Goal: Information Seeking & Learning: Find contact information

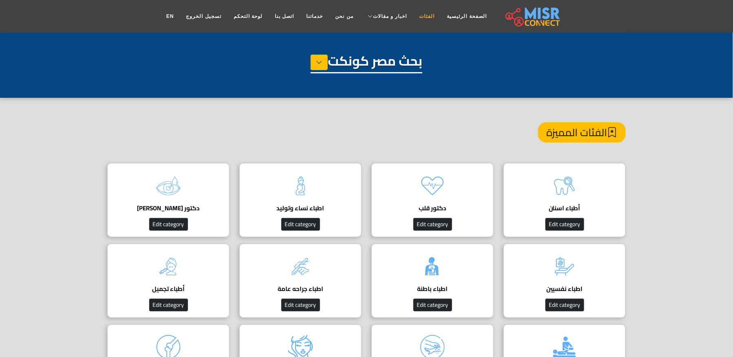
click at [417, 17] on link "الفئات" at bounding box center [428, 17] width 28 height 16
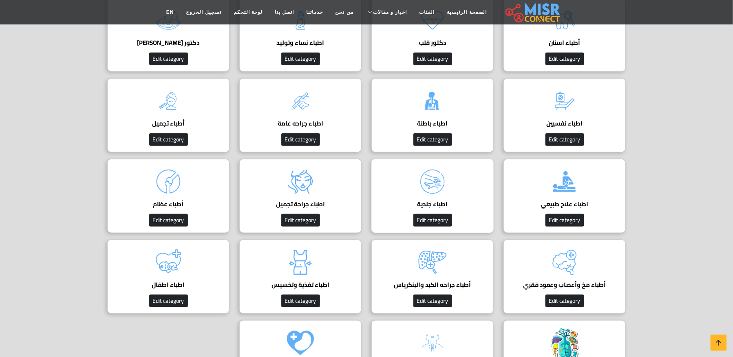
scroll to position [345, 0]
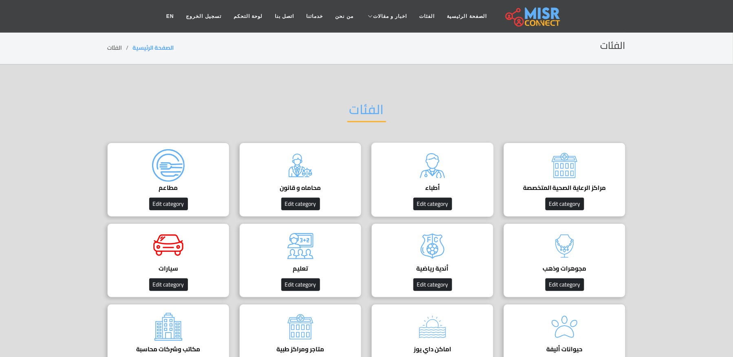
click at [440, 172] on img at bounding box center [432, 165] width 33 height 33
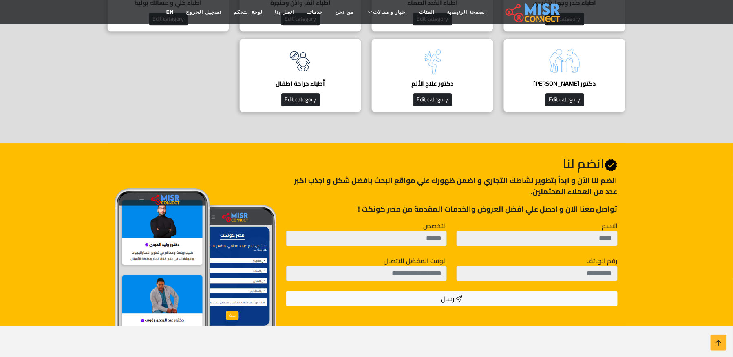
scroll to position [761, 0]
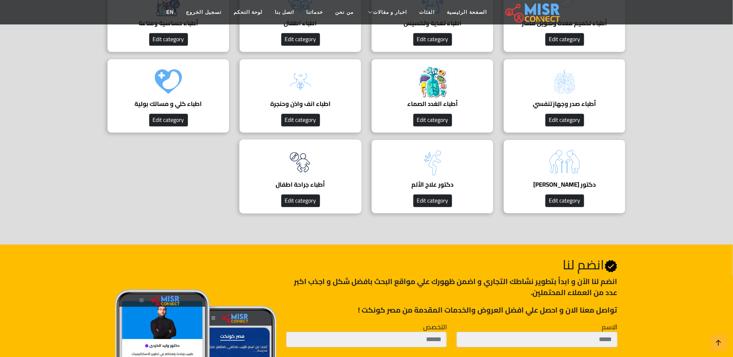
click at [290, 170] on img at bounding box center [300, 162] width 33 height 33
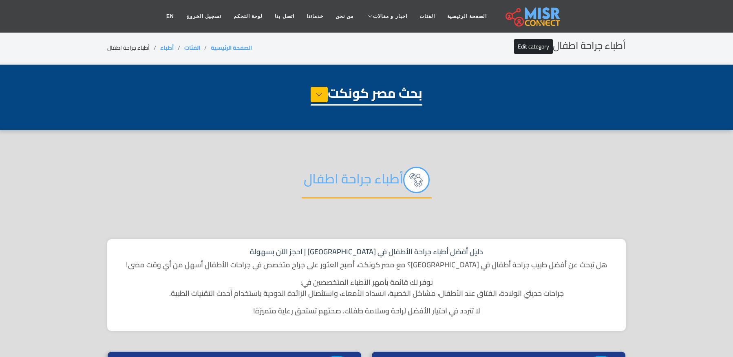
select select "*****"
select select "**********"
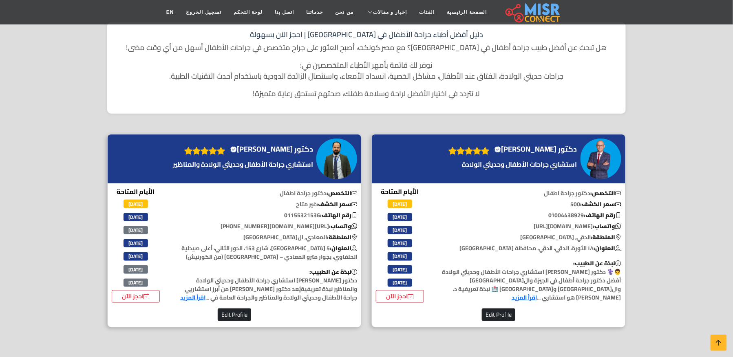
scroll to position [163, 0]
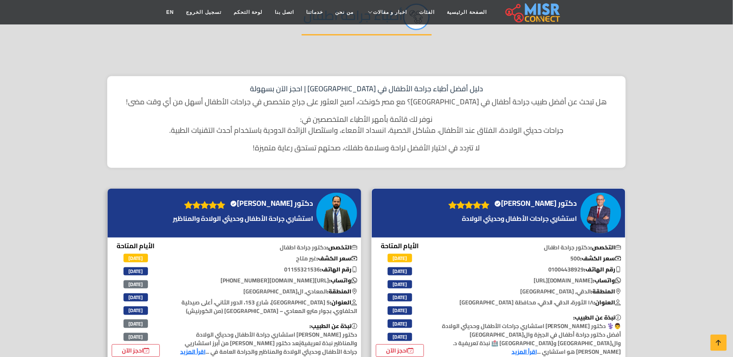
click at [538, 193] on div "دكتور رضا القاضي Verified account" at bounding box center [499, 213] width 254 height 49
click at [538, 203] on h4 "دكتور رضا القاضي Verified account" at bounding box center [536, 203] width 83 height 9
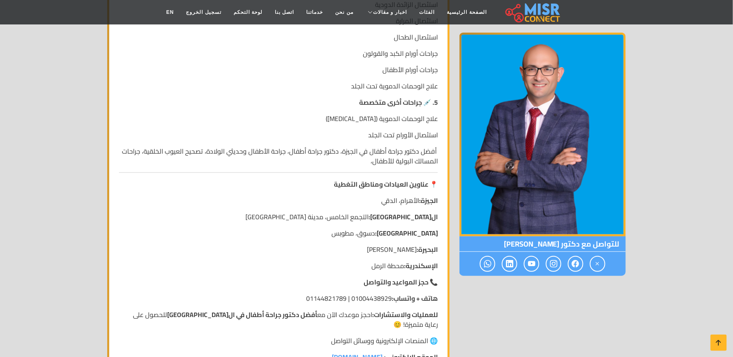
scroll to position [1142, 0]
click at [718, 343] on icon at bounding box center [718, 342] width 11 height 11
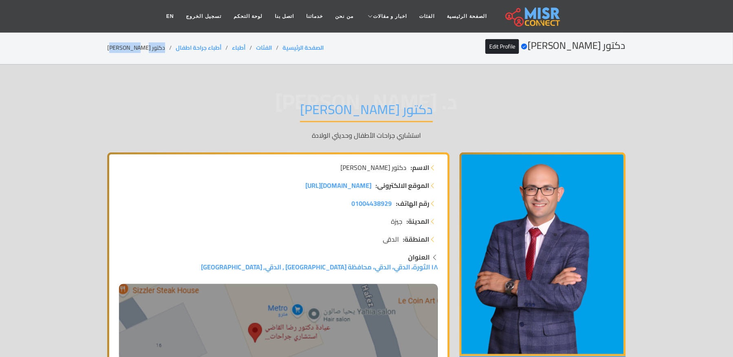
drag, startPoint x: 150, startPoint y: 43, endPoint x: 103, endPoint y: 49, distance: 47.7
click at [103, 49] on div "دكتور رضا القاضي Verified account Edit Profile الصفحة الرئيسية الفئات أطباء أطب…" at bounding box center [366, 48] width 538 height 16
copy li "دكتور رضا القاضي"
copy ol "أطباء جراحة اطفال"
drag, startPoint x: 206, startPoint y: 49, endPoint x: 157, endPoint y: 49, distance: 48.5
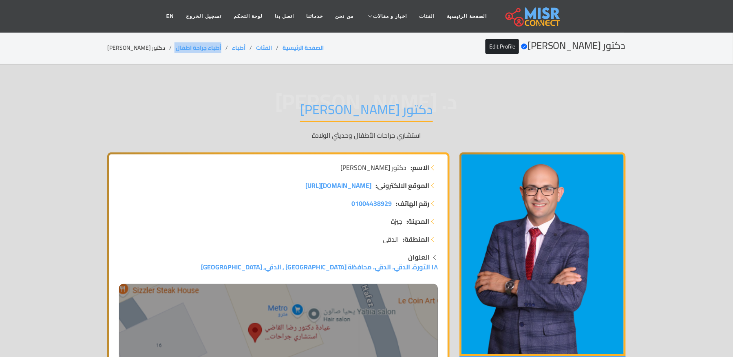
click at [157, 49] on ol "الصفحة الرئيسية الفئات أطباء أطباء جراحة اطفال دكتور رضا القاضي" at bounding box center [215, 48] width 217 height 9
copy ol "أطباء جراحة اطفال"
click at [134, 44] on li "دكتور رضا القاضي" at bounding box center [141, 48] width 69 height 9
click at [136, 44] on li "دكتور رضا القاضي" at bounding box center [141, 48] width 69 height 9
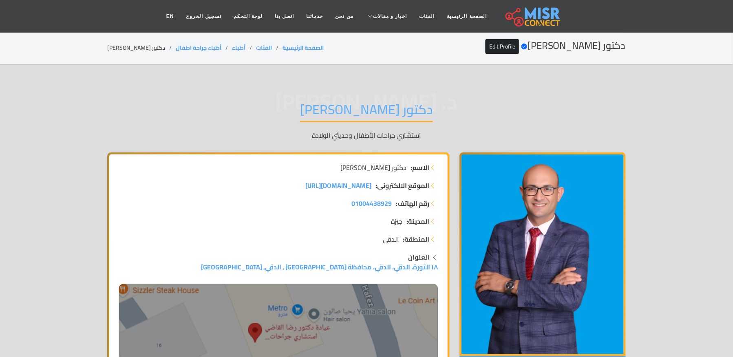
click at [120, 48] on li "دكتور رضا القاضي" at bounding box center [141, 48] width 69 height 9
click at [121, 48] on li "دكتور رضا القاضي" at bounding box center [141, 48] width 69 height 9
copy main "دكتور رضا القاضي"
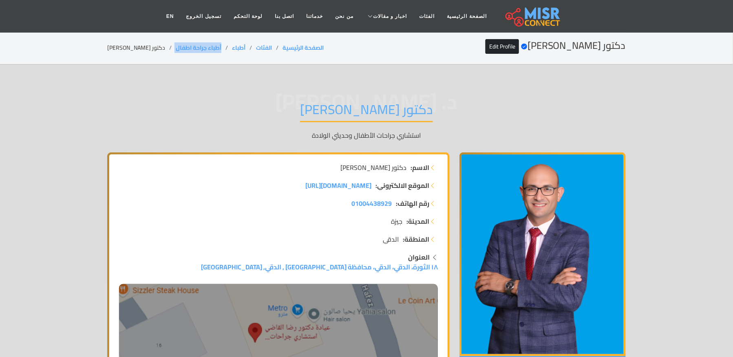
copy ol "أطباء جراحة اطفال"
drag, startPoint x: 206, startPoint y: 46, endPoint x: 157, endPoint y: 51, distance: 49.2
click at [157, 51] on ol "الصفحة الرئيسية الفئات أطباء أطباء جراحة اطفال دكتور رضا القاضي" at bounding box center [215, 48] width 217 height 9
click at [135, 48] on li "دكتور رضا القاضي" at bounding box center [141, 48] width 69 height 9
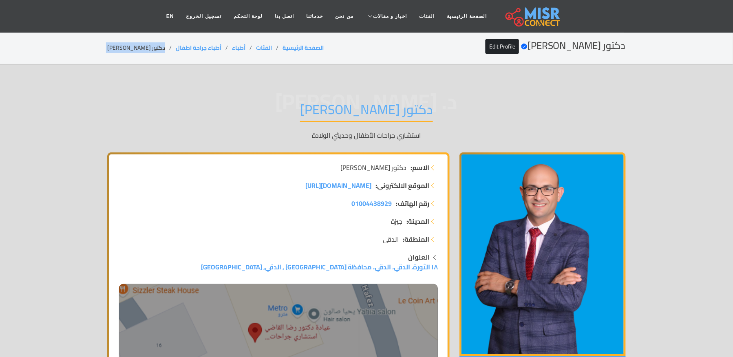
click at [135, 48] on li "دكتور رضا القاضي" at bounding box center [141, 48] width 69 height 9
copy main "دكتور رضا القاضي"
drag, startPoint x: 210, startPoint y: 47, endPoint x: 159, endPoint y: 55, distance: 51.2
click at [159, 55] on div "دكتور رضا القاضي Verified account Edit Profile الصفحة الرئيسية الفئات أطباء أطب…" at bounding box center [366, 48] width 519 height 16
copy link "أطباء جراحة اطفال"
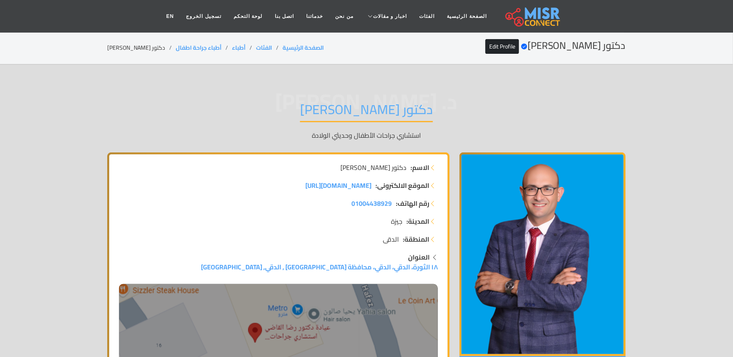
click at [126, 46] on li "دكتور رضا القاضي" at bounding box center [141, 48] width 69 height 9
copy main "دكتور رضا القاضي"
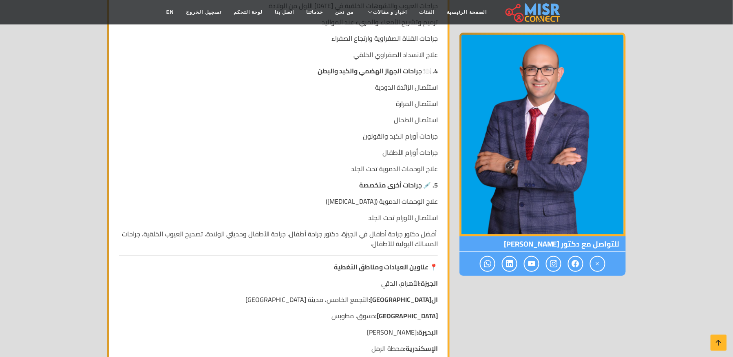
scroll to position [1142, 0]
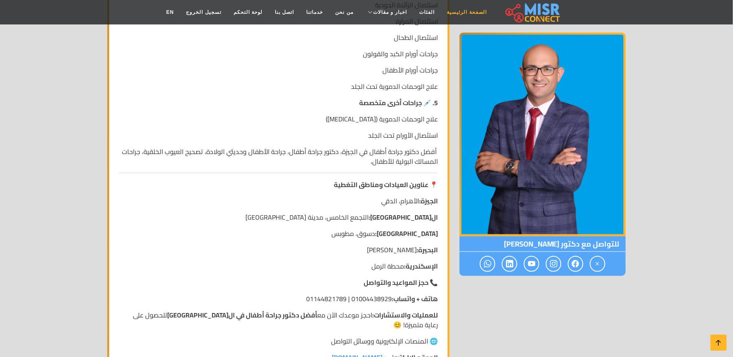
click at [442, 7] on link "الصفحة الرئيسية" at bounding box center [467, 12] width 52 height 16
